Goal: Task Accomplishment & Management: Manage account settings

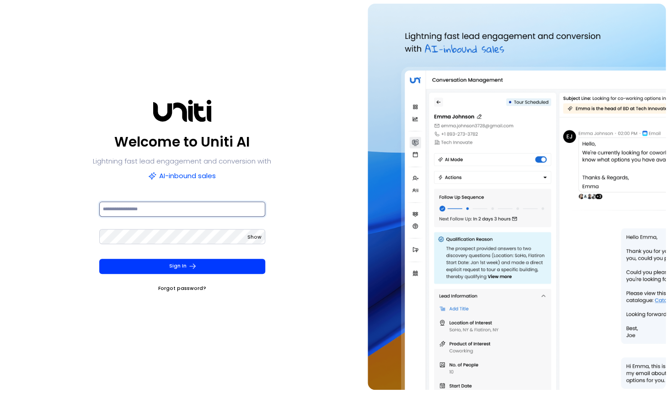
click at [173, 210] on input at bounding box center [182, 208] width 166 height 15
click at [0, 392] on com-1password-button at bounding box center [0, 393] width 0 height 0
type input "**********"
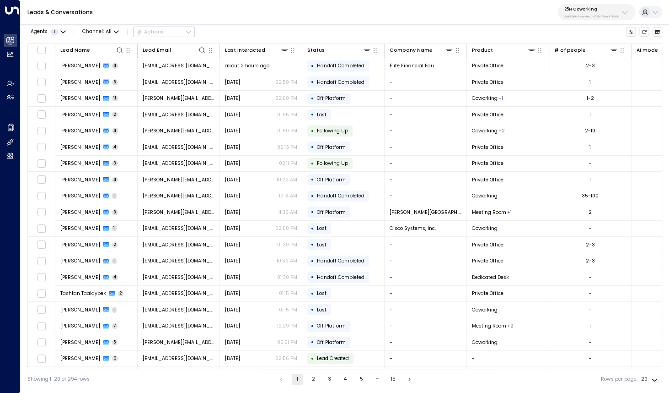
click at [595, 13] on div "25N Coworking 3b9800f4-81ca-4ec0-8758-72fbe4763f36" at bounding box center [592, 12] width 55 height 12
type input "****"
click at [566, 64] on span "ID: e5c8f306-7b86-487b-8d28-d066bc04964e" at bounding box center [609, 67] width 97 height 6
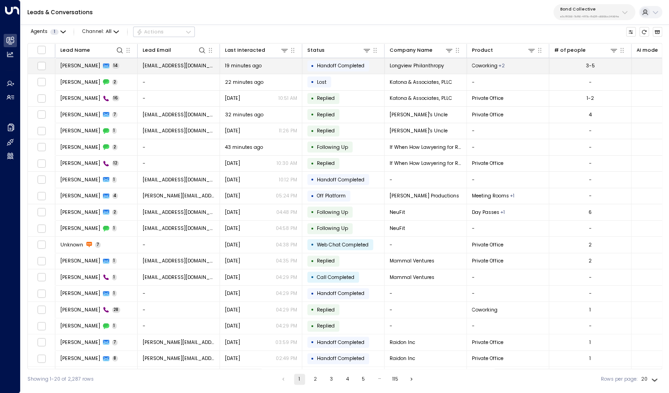
click at [73, 68] on span "[PERSON_NAME]" at bounding box center [80, 65] width 40 height 7
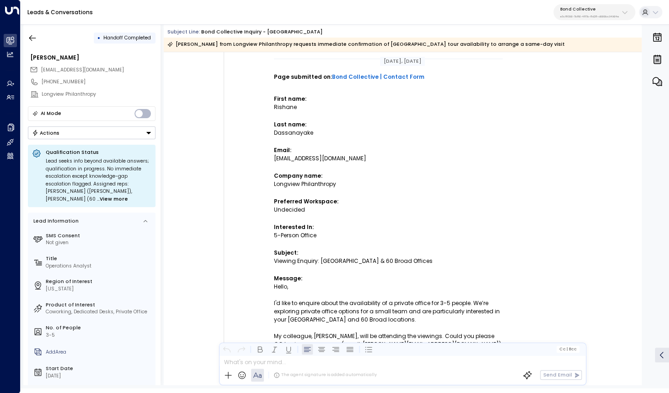
scroll to position [134, 0]
drag, startPoint x: 274, startPoint y: 99, endPoint x: 292, endPoint y: 108, distance: 20.9
click at [292, 108] on td "New submission on HubSpot Form "Updated Contact Us Form" Page submitted on: Bon…" at bounding box center [388, 235] width 320 height 541
drag, startPoint x: 279, startPoint y: 126, endPoint x: 289, endPoint y: 130, distance: 10.7
click at [288, 130] on td "New submission on HubSpot Form "Updated Contact Us Form" Page submitted on: Bon…" at bounding box center [388, 265] width 229 height 482
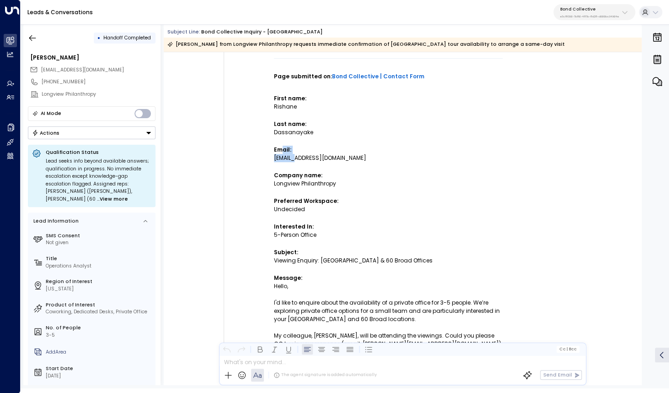
drag, startPoint x: 284, startPoint y: 149, endPoint x: 295, endPoint y: 157, distance: 13.2
click at [295, 157] on td "New submission on HubSpot Form "Updated Contact Us Form" Page submitted on: Bon…" at bounding box center [388, 265] width 229 height 482
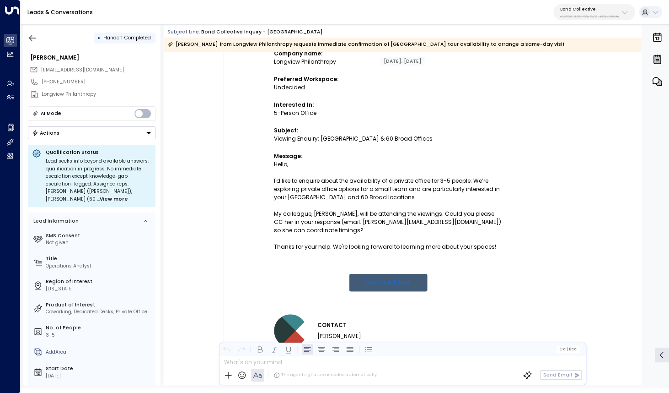
scroll to position [263, 0]
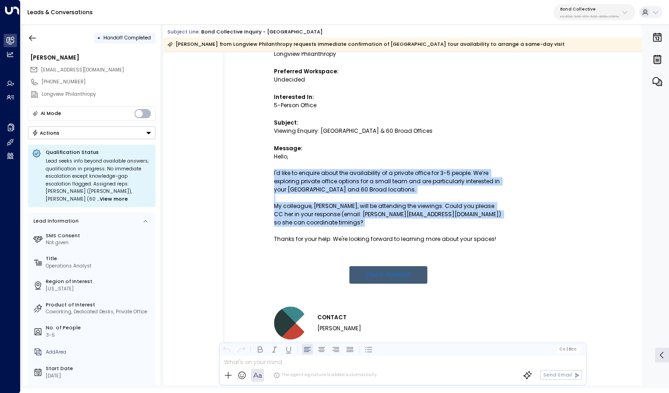
drag, startPoint x: 273, startPoint y: 180, endPoint x: 394, endPoint y: 251, distance: 140.3
click at [394, 251] on td "New submission on HubSpot Form "Updated Contact Us Form" Page submitted on: Bon…" at bounding box center [388, 106] width 320 height 541
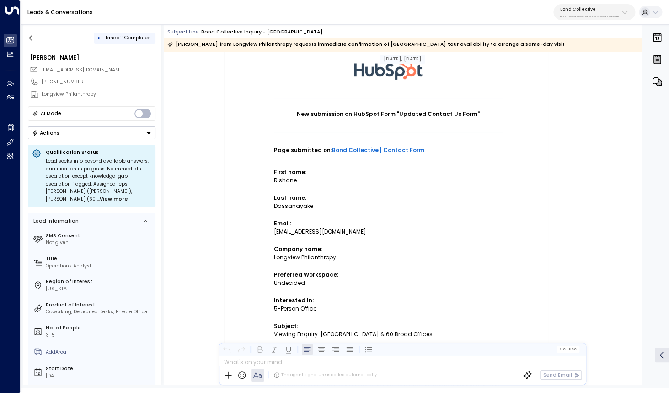
scroll to position [51, 0]
